Goal: Task Accomplishment & Management: Use online tool/utility

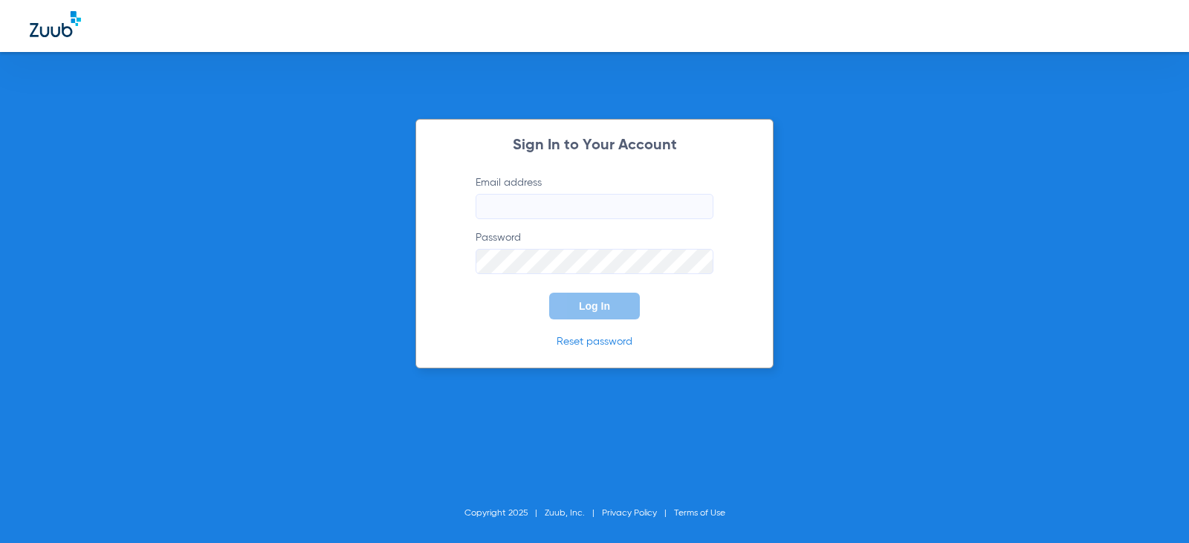
click at [500, 209] on input "Email address" at bounding box center [594, 206] width 238 height 25
type input "m"
type input "[EMAIL_ADDRESS][DOMAIN_NAME]"
click at [549, 293] on button "Log In" at bounding box center [594, 306] width 91 height 27
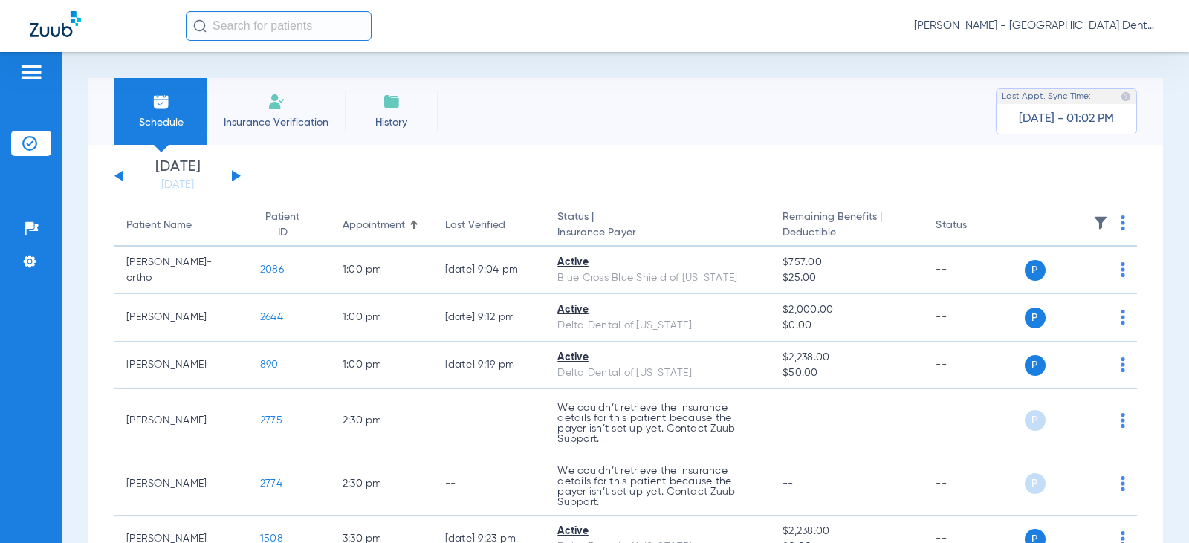
click at [273, 111] on li "Insurance Verification" at bounding box center [275, 111] width 137 height 67
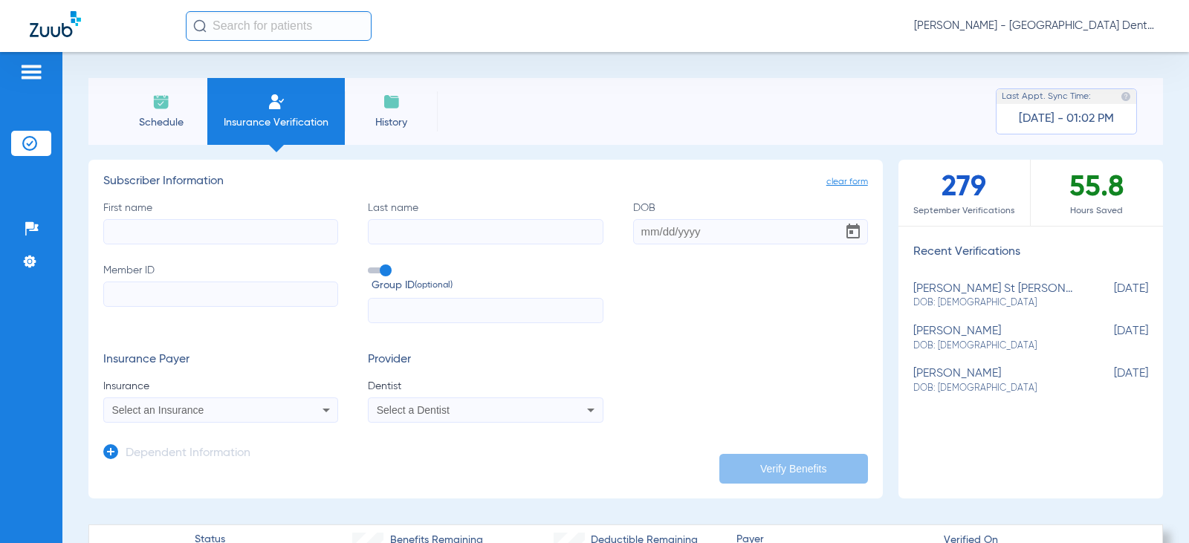
click at [117, 232] on input "First name" at bounding box center [220, 231] width 235 height 25
type input "kenneth"
type input "bedenbaugh"
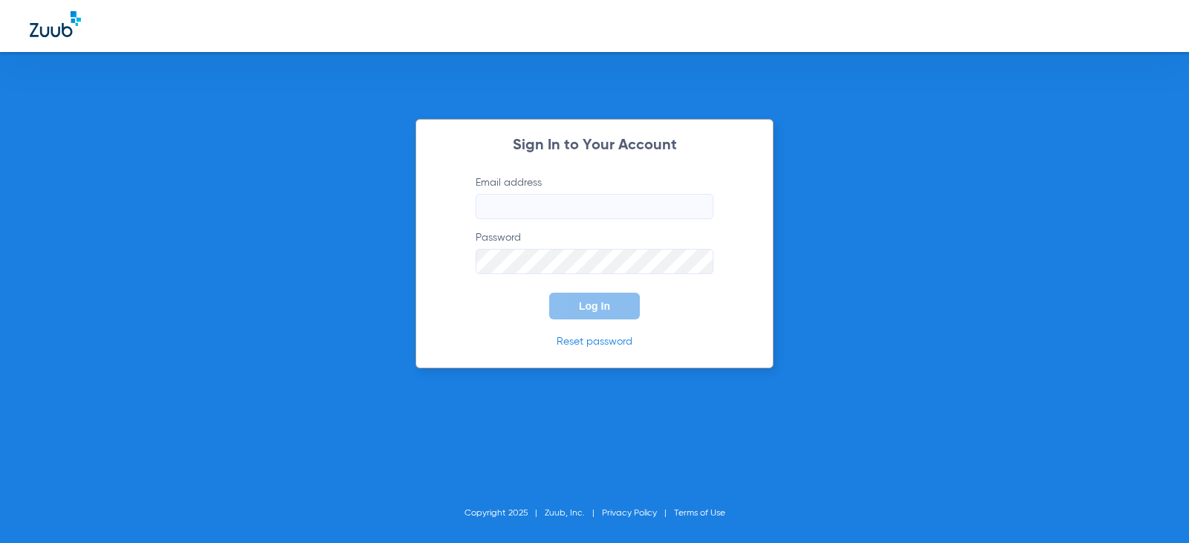
click at [563, 215] on input "Email address" at bounding box center [594, 206] width 238 height 25
type input "[EMAIL_ADDRESS][DOMAIN_NAME]"
click at [549, 293] on button "Log In" at bounding box center [594, 306] width 91 height 27
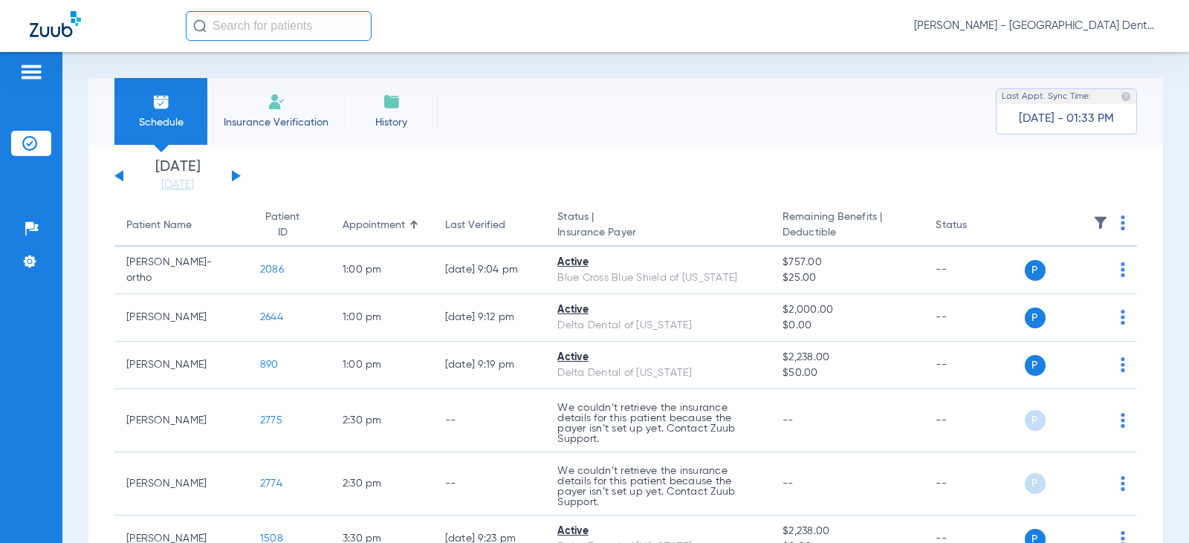
click at [234, 176] on button at bounding box center [236, 175] width 9 height 11
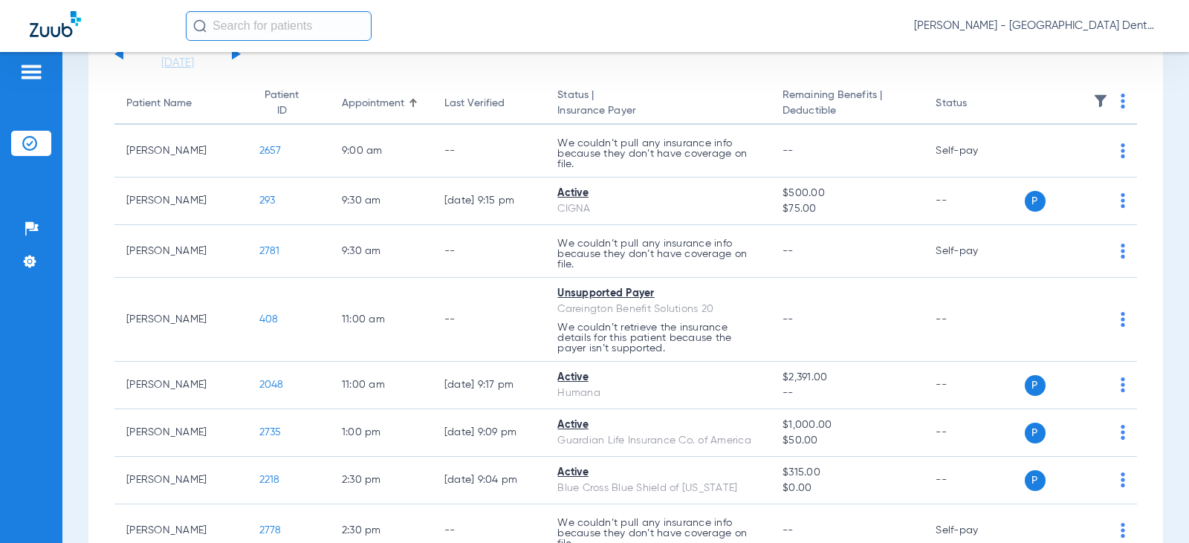
scroll to position [149, 0]
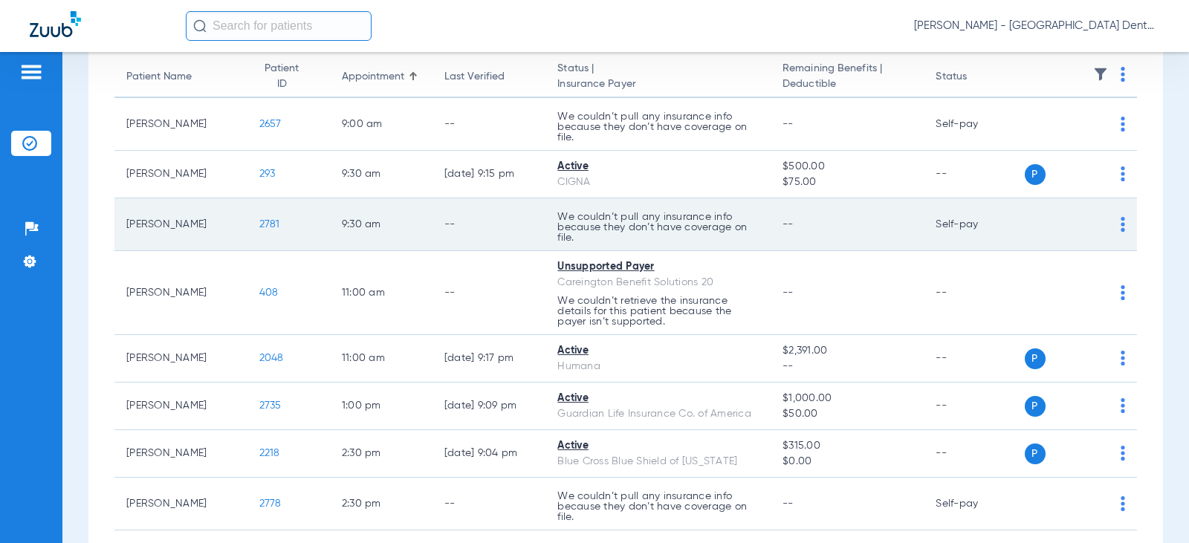
click at [1120, 225] on img at bounding box center [1122, 224] width 4 height 15
click at [1111, 225] on div at bounding box center [594, 271] width 1189 height 543
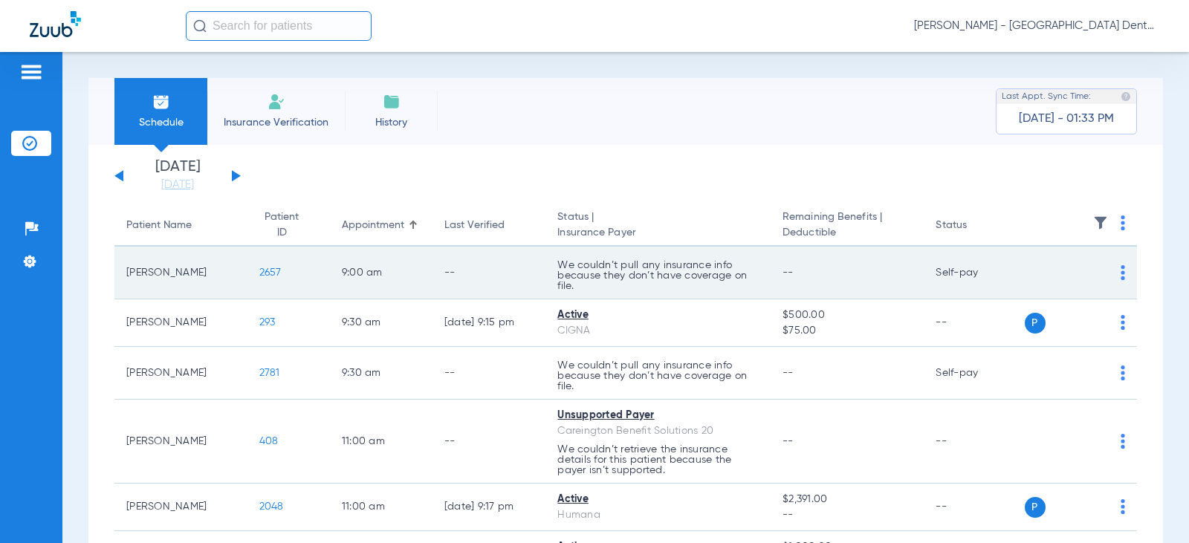
scroll to position [74, 0]
